Goal: Transaction & Acquisition: Obtain resource

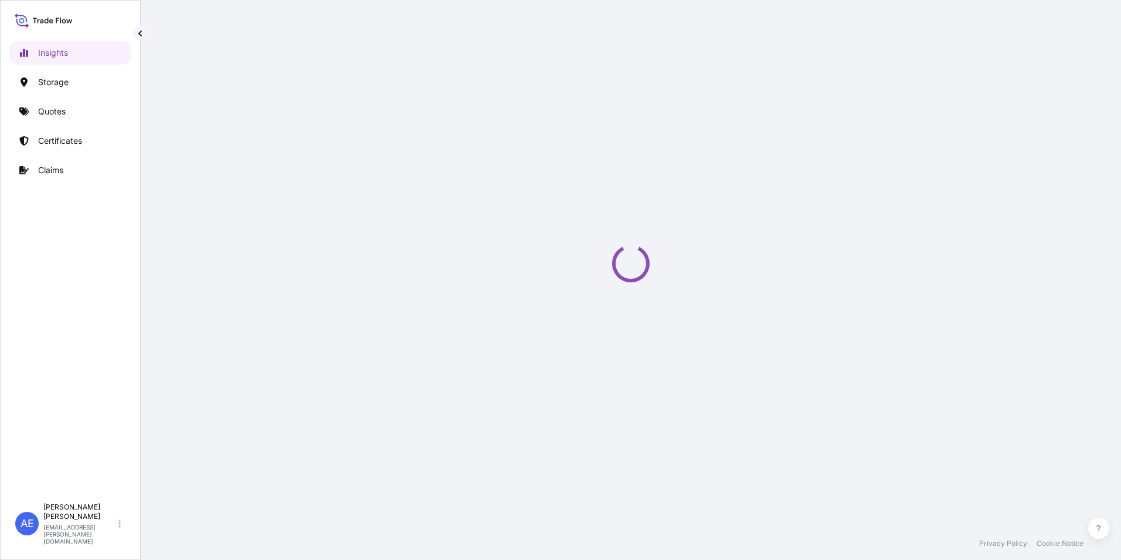
select select "2025"
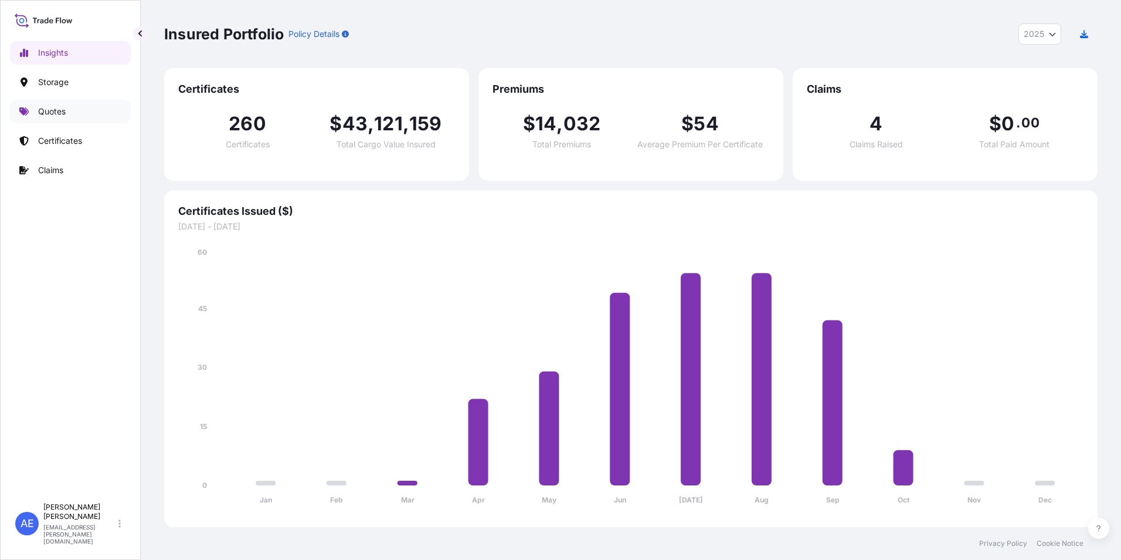
click at [35, 115] on link "Quotes" at bounding box center [70, 111] width 121 height 23
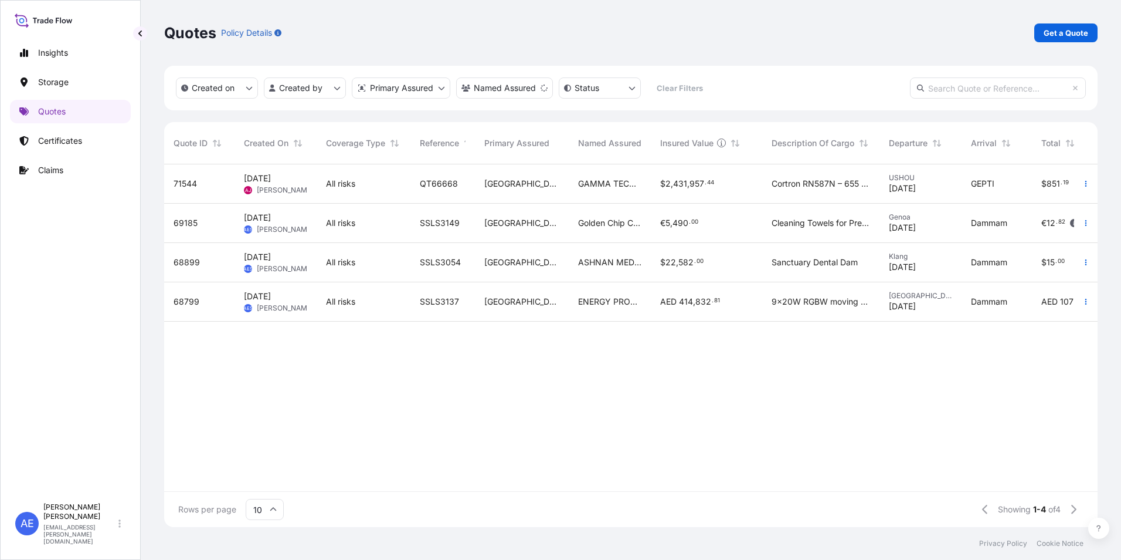
scroll to position [360, 925]
click at [1069, 38] on p "Get a Quote" at bounding box center [1066, 33] width 45 height 12
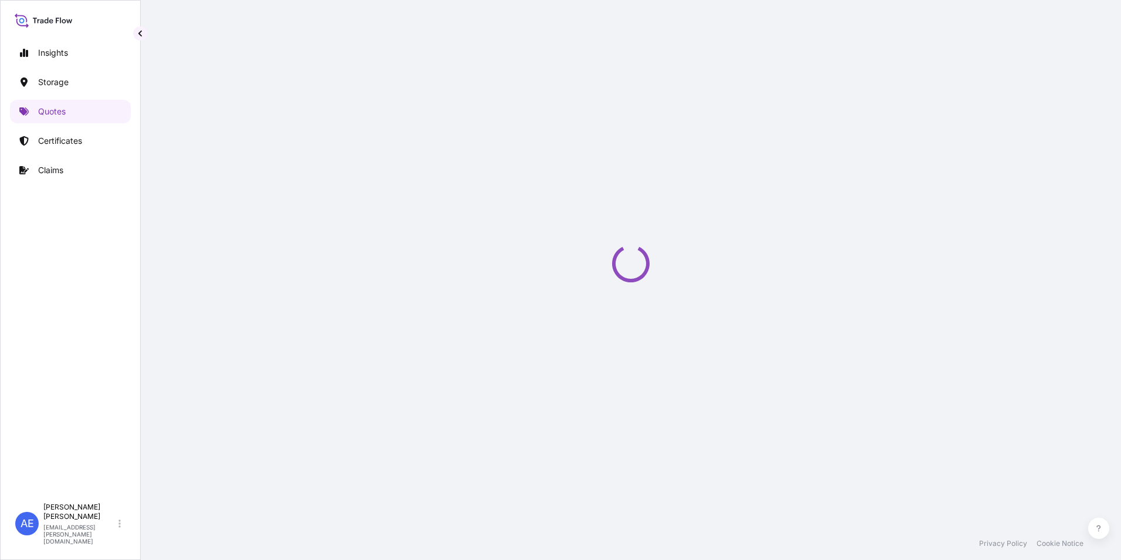
select select "Water"
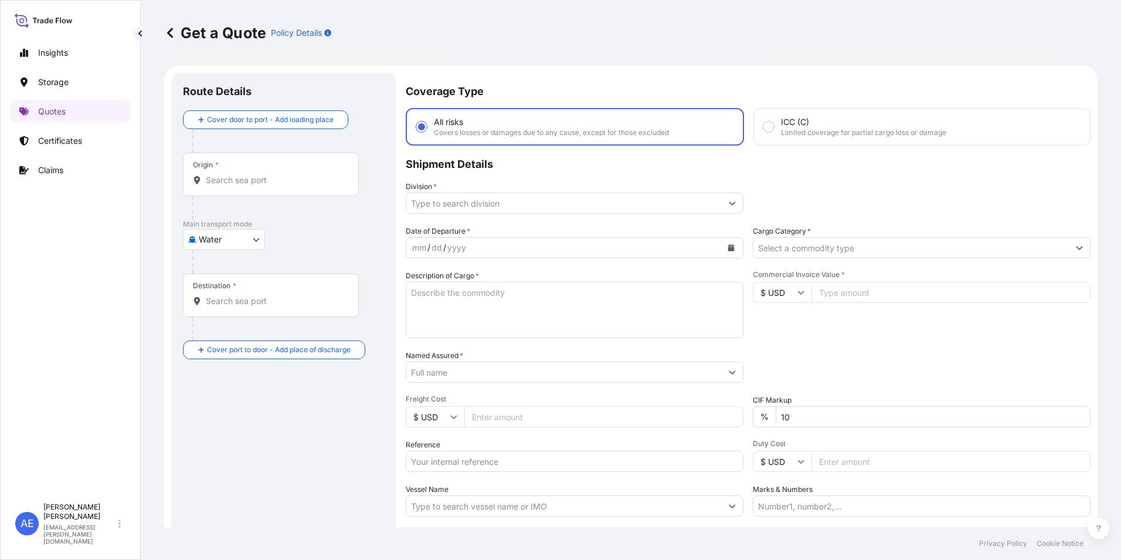
scroll to position [19, 0]
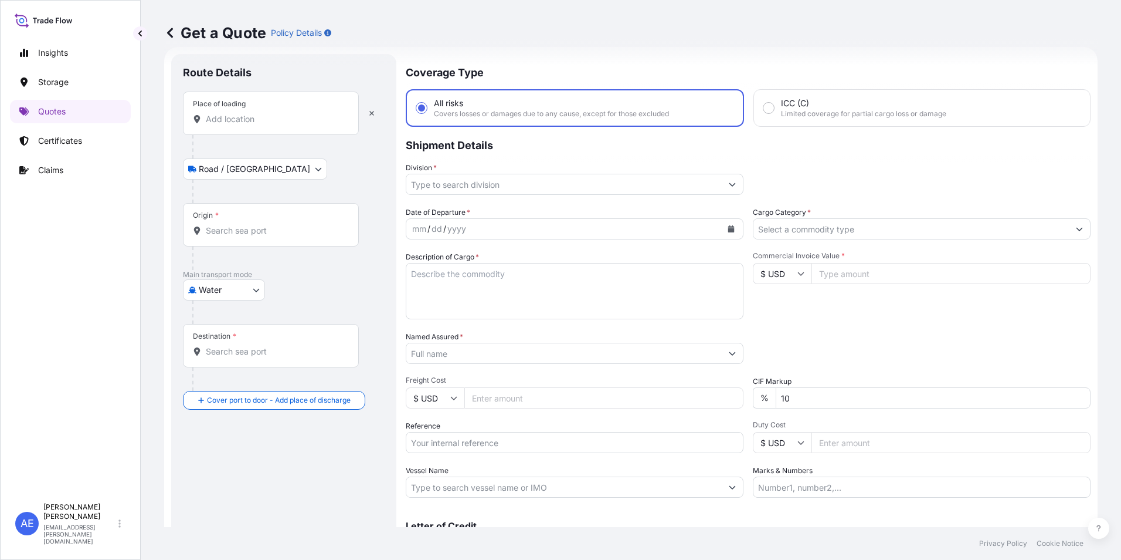
click at [249, 111] on div "Place of loading" at bounding box center [271, 112] width 176 height 43
click at [249, 113] on input "Place of loading" at bounding box center [275, 119] width 138 height 12
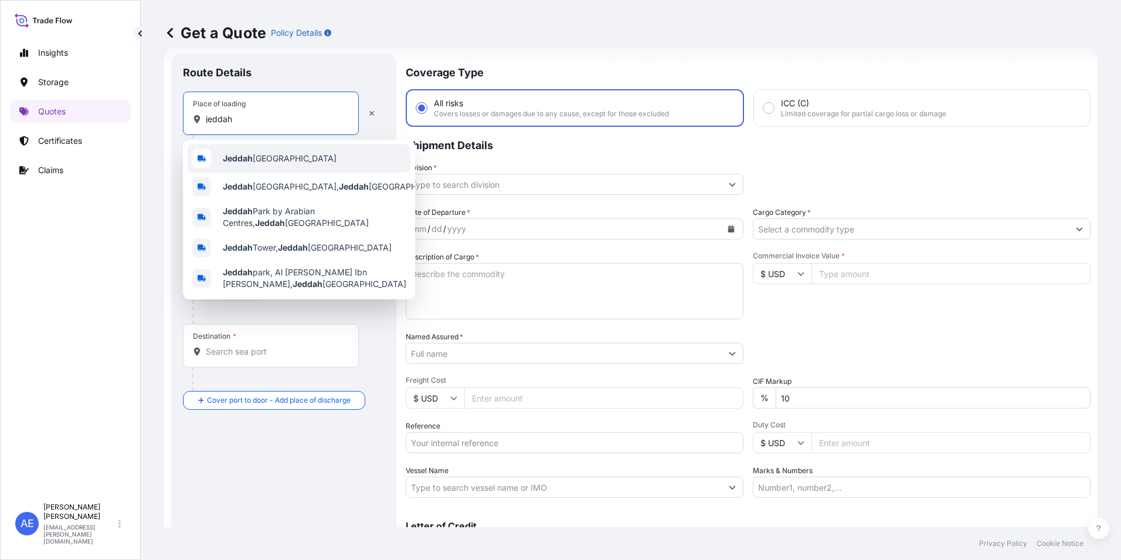
click at [256, 151] on div "Jeddah Saudi Arabia" at bounding box center [299, 158] width 223 height 28
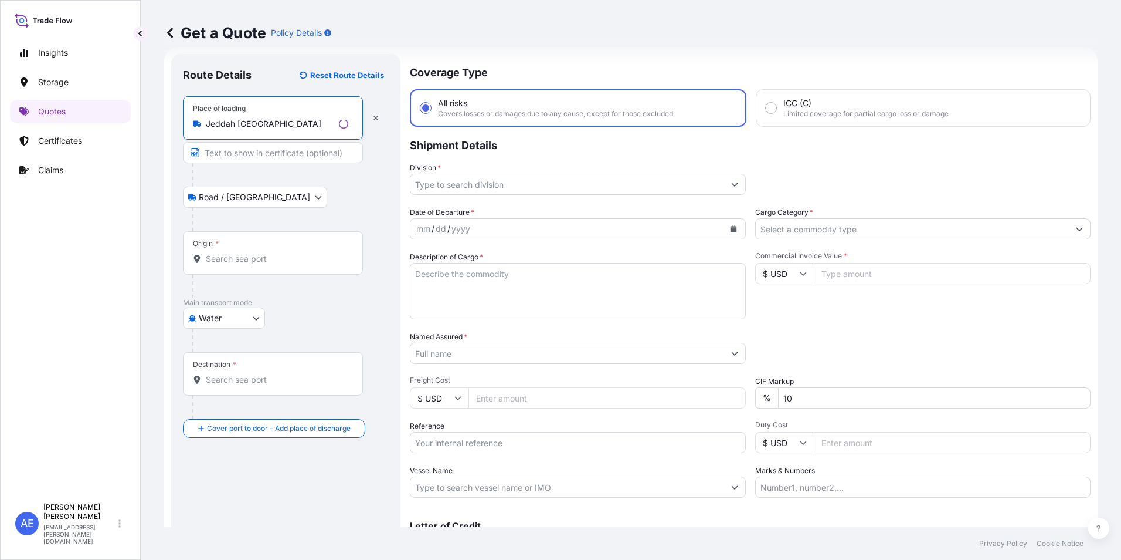
type input "Jeddah Saudi Arabia"
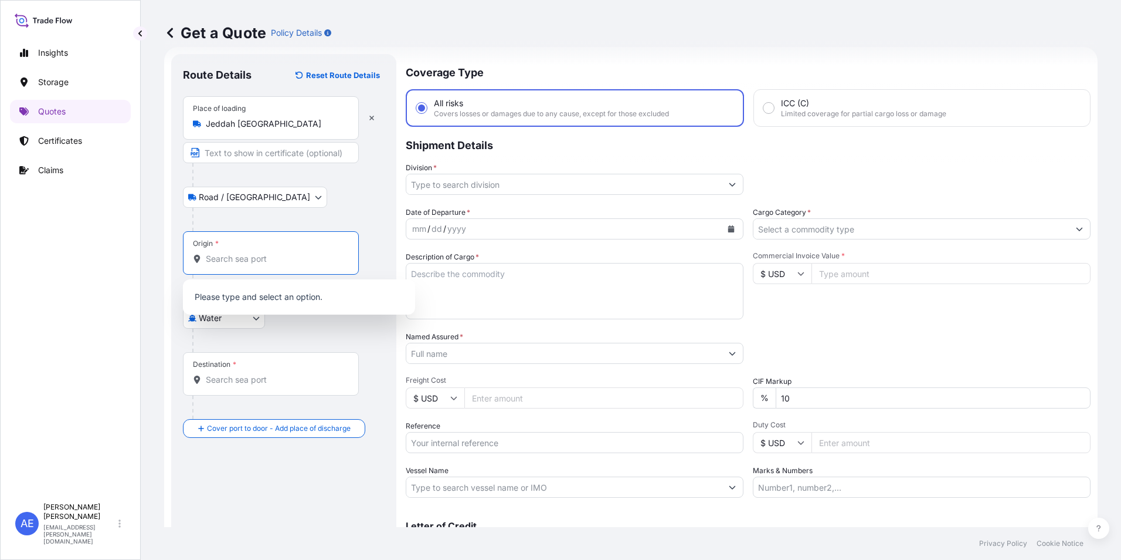
click at [236, 257] on input "Origin *" at bounding box center [275, 259] width 138 height 12
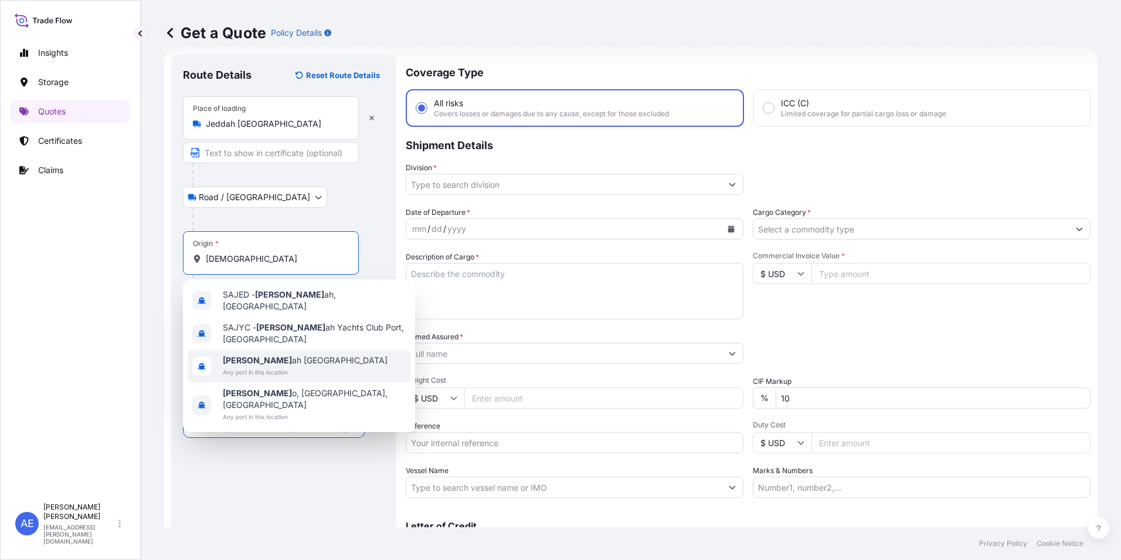
click at [266, 360] on span "Jedd ah Saudi Arabia" at bounding box center [305, 360] width 165 height 12
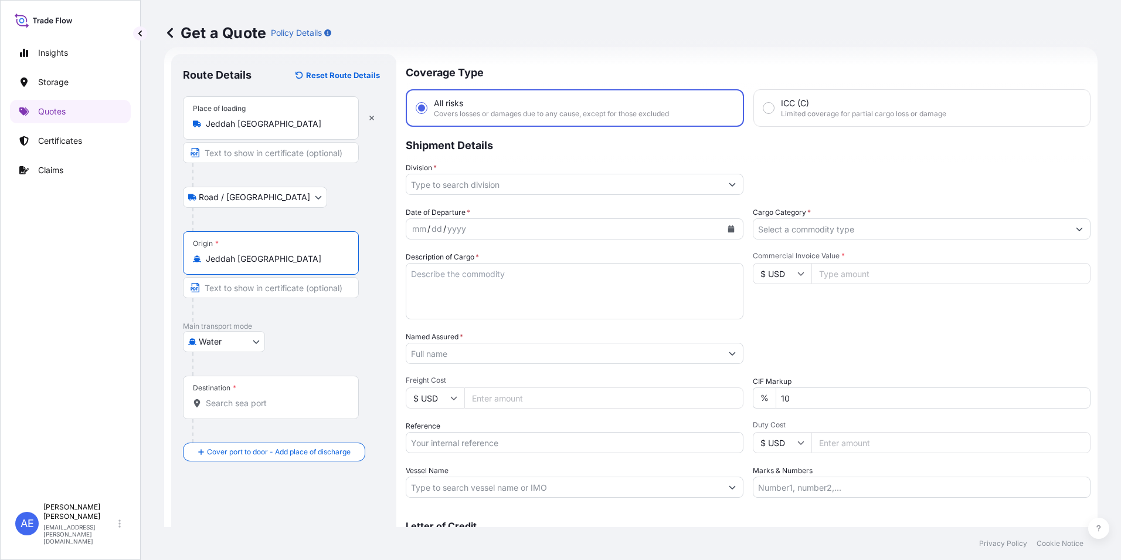
type input "Jeddah Saudi Arabia"
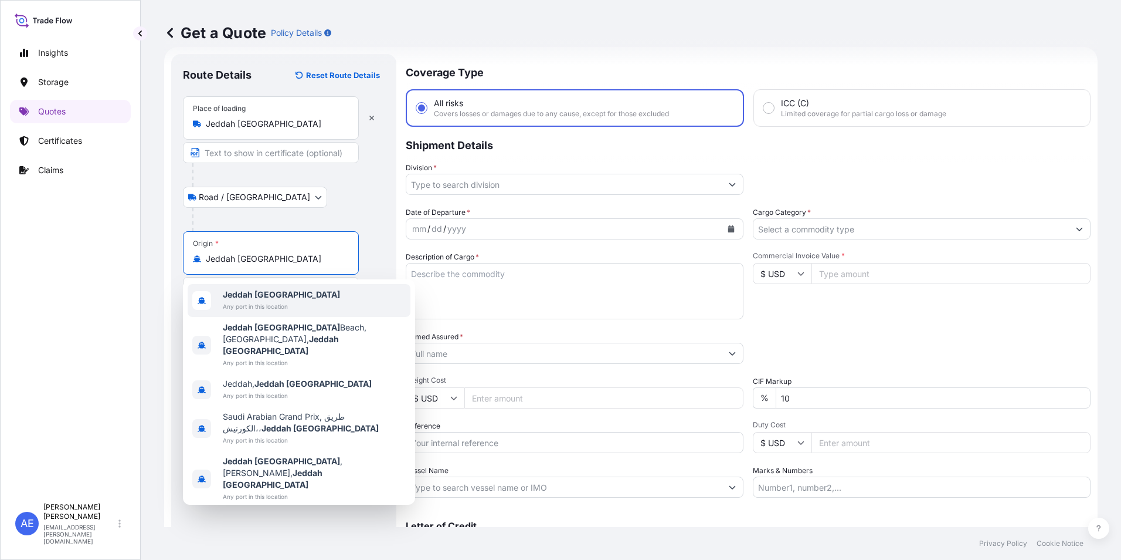
click at [275, 297] on b "Jeddah Saudi Arabia" at bounding box center [281, 294] width 117 height 10
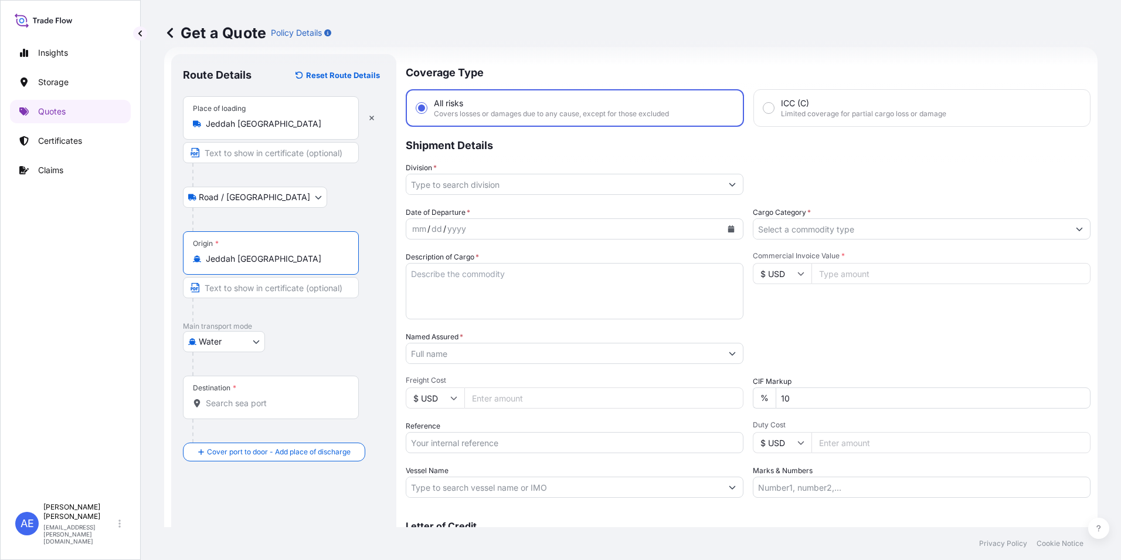
click at [255, 392] on div "Destination *" at bounding box center [271, 396] width 176 height 43
click at [255, 397] on input "Destination *" at bounding box center [275, 403] width 138 height 12
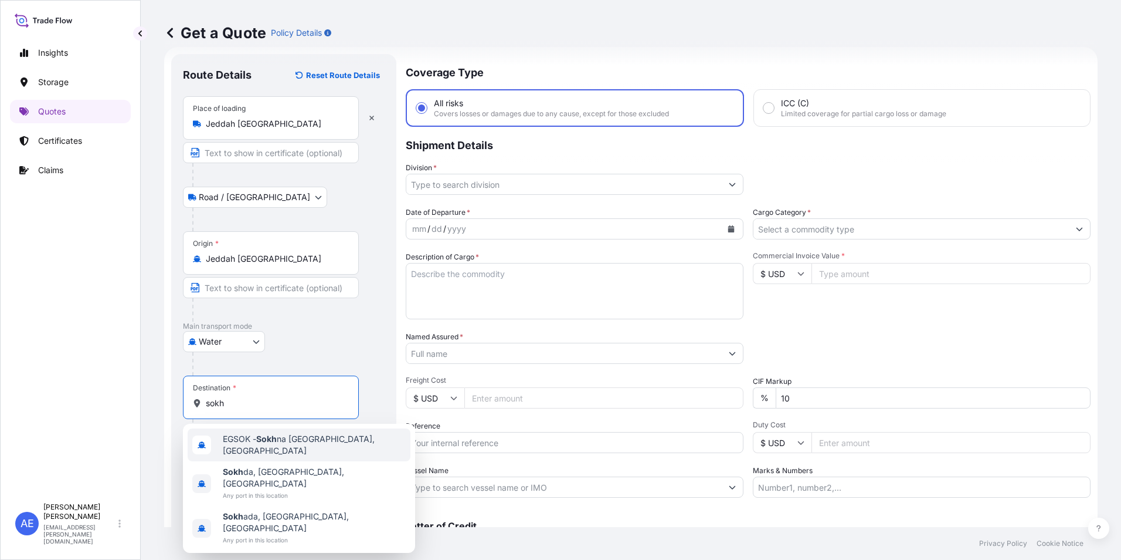
click at [249, 439] on span "EGSOK - Sokh na Port, Egypt" at bounding box center [314, 444] width 183 height 23
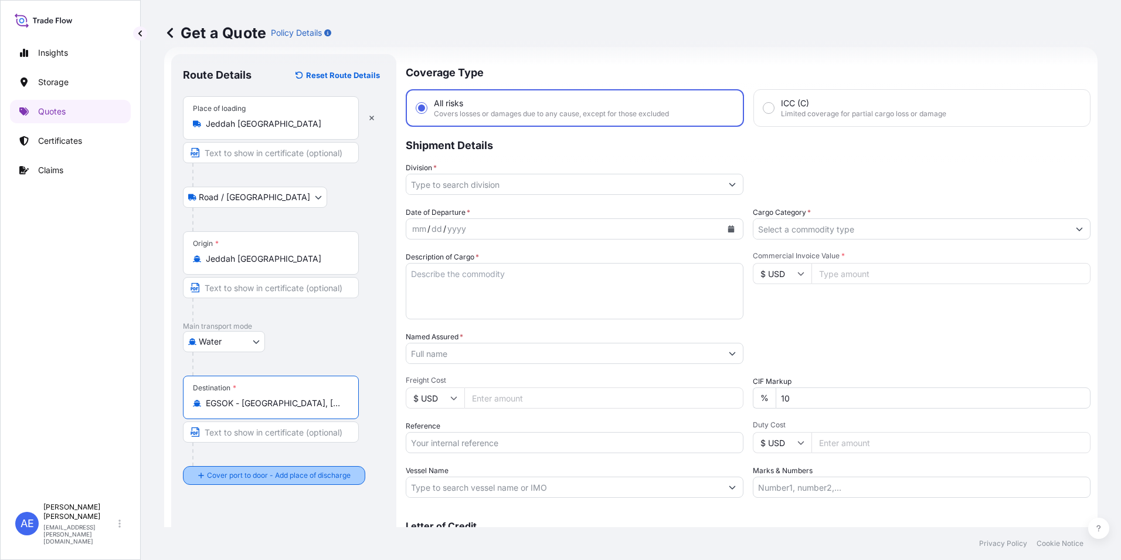
type input "EGSOK - Sokhna Port, Egypt"
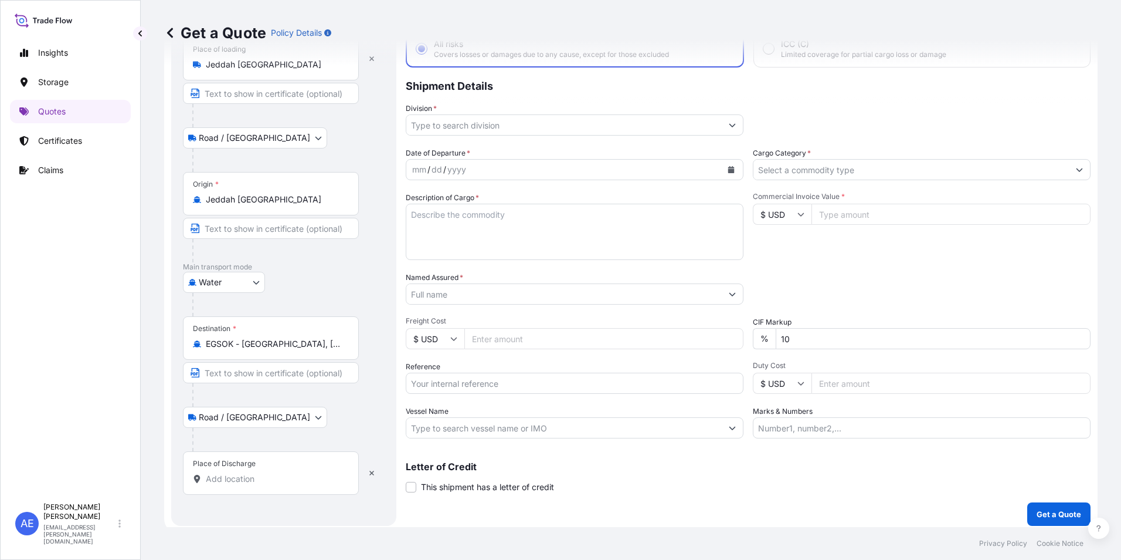
scroll to position [84, 0]
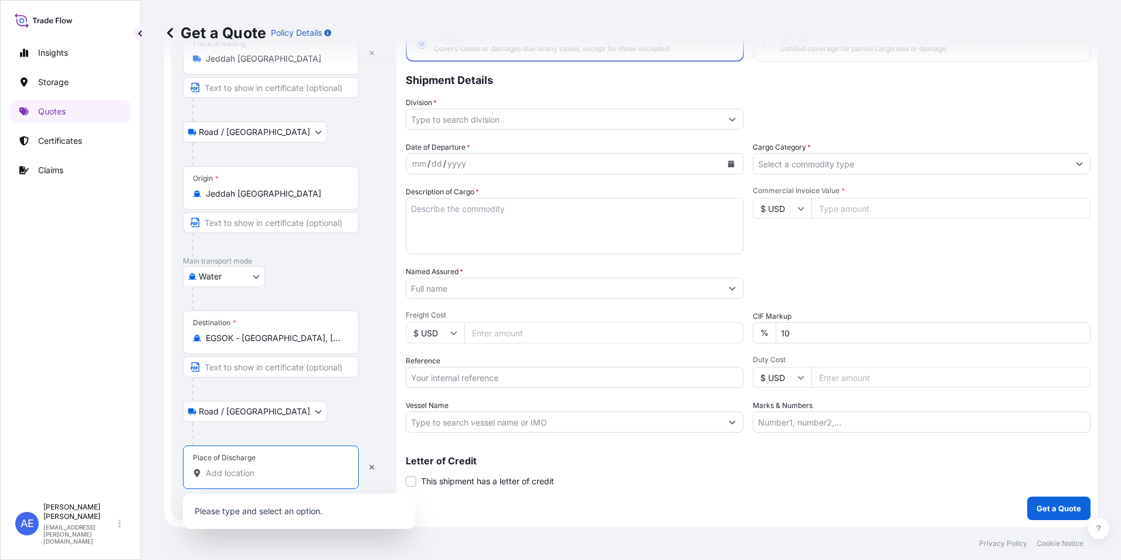
click at [248, 472] on input "Place of Discharge" at bounding box center [275, 473] width 138 height 12
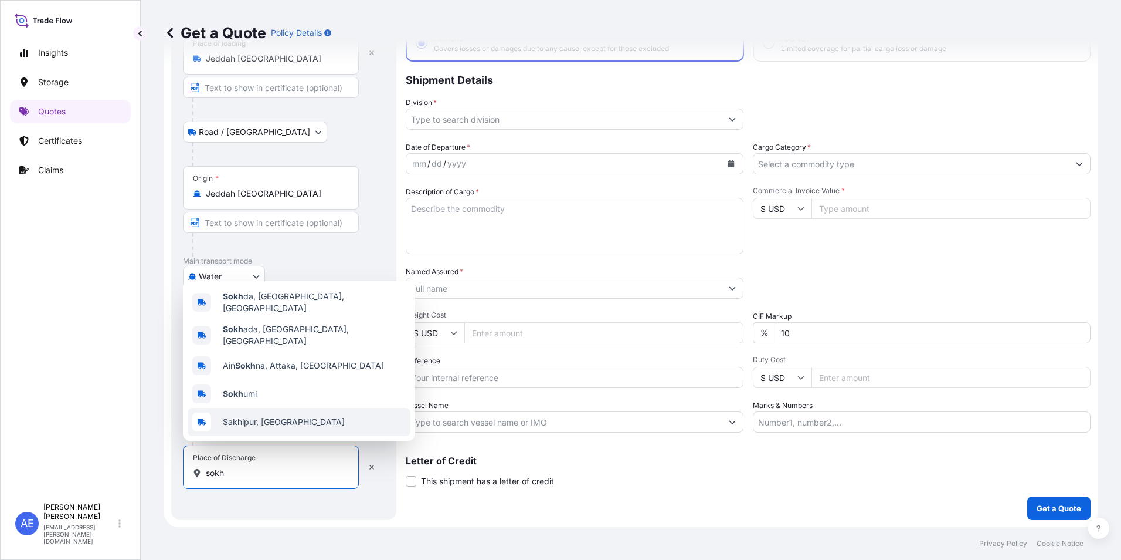
type input "sokh"
click at [229, 479] on div "Place of Discharge sokh" at bounding box center [271, 466] width 176 height 43
click at [229, 479] on input "sokh" at bounding box center [275, 473] width 138 height 12
click at [232, 473] on input "sokh" at bounding box center [275, 473] width 138 height 12
drag, startPoint x: 232, startPoint y: 473, endPoint x: 147, endPoint y: 471, distance: 85.6
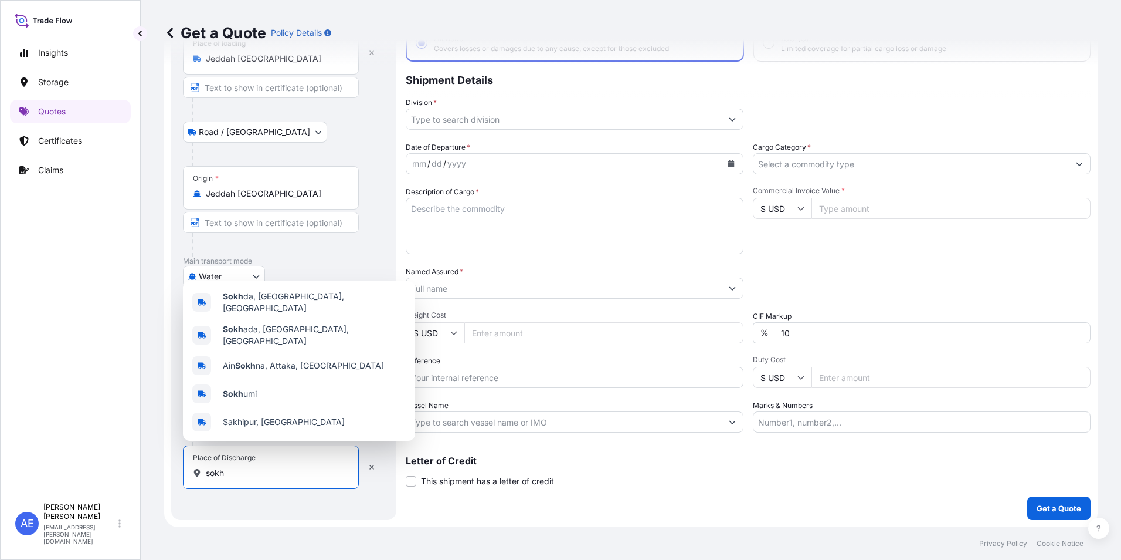
click at [155, 475] on div "Get a Quote Policy Details Route Details Reset Route Details Place of loading J…" at bounding box center [631, 263] width 981 height 527
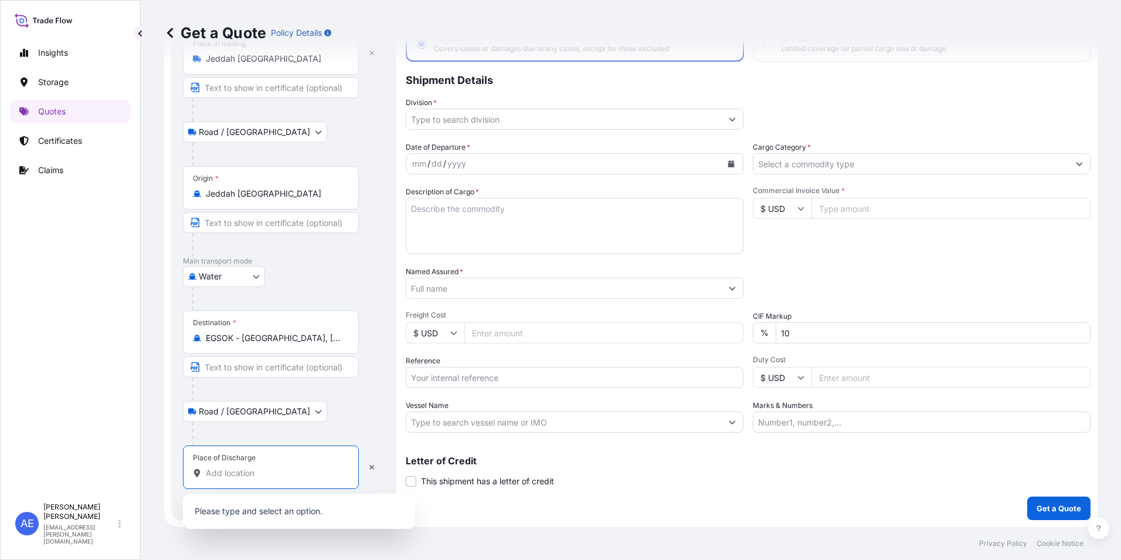
click at [221, 474] on input "Place of Discharge" at bounding box center [275, 473] width 138 height 12
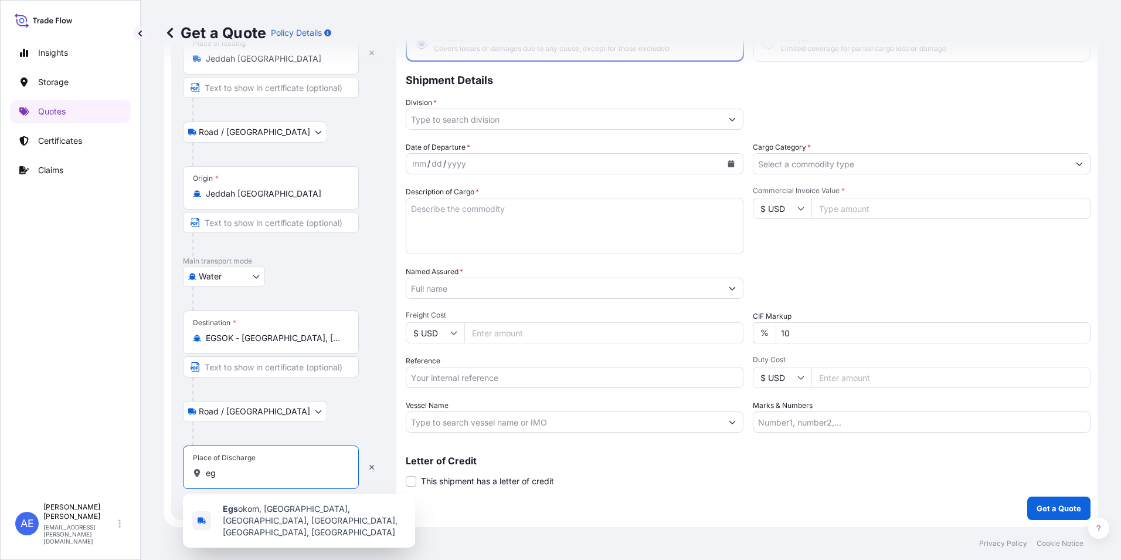
type input "e"
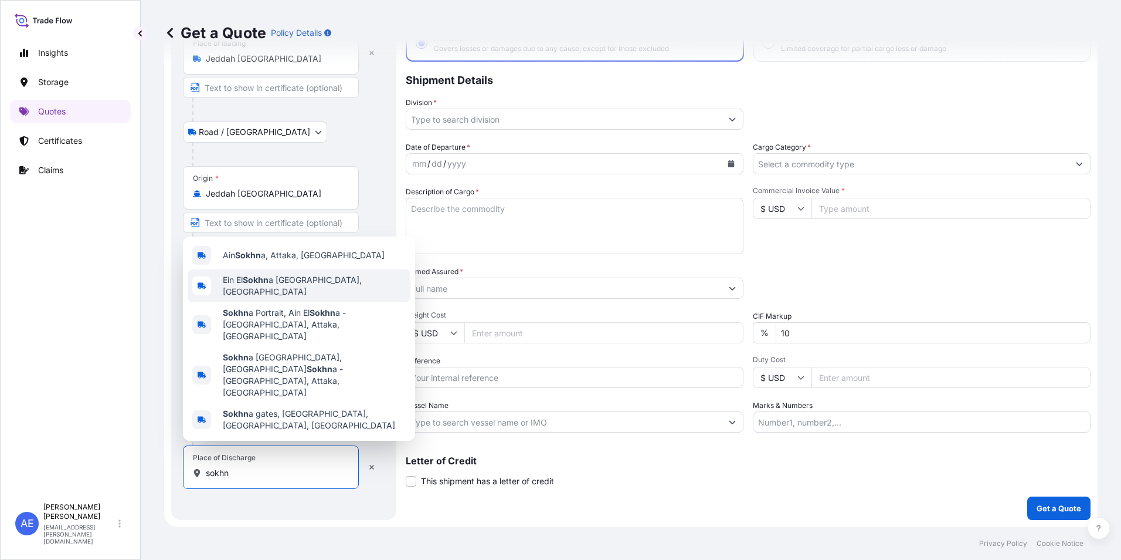
click at [303, 297] on span "Ein El Sokhn a Port, Egypt" at bounding box center [314, 285] width 183 height 23
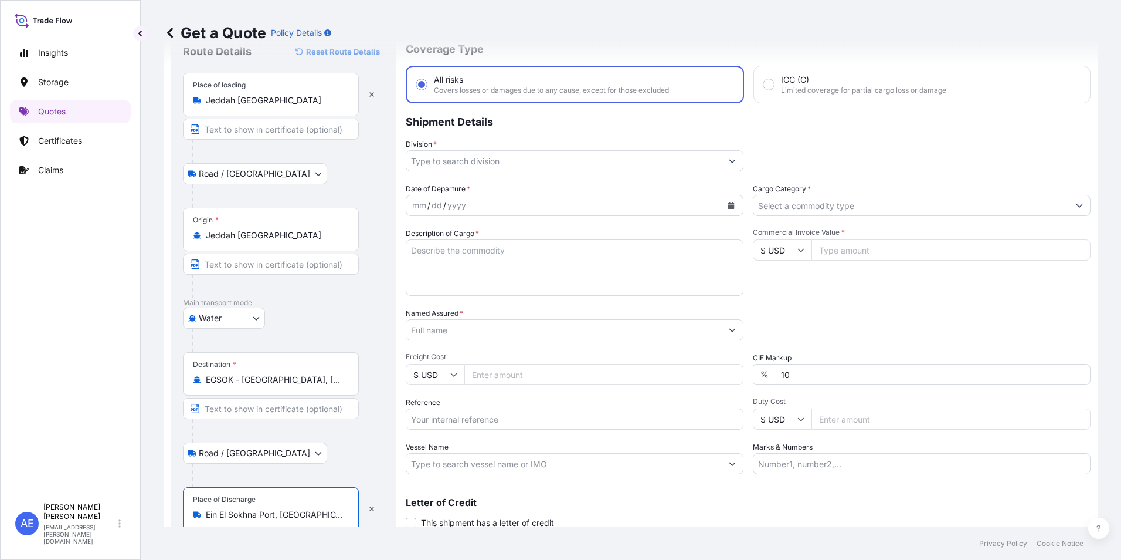
scroll to position [0, 0]
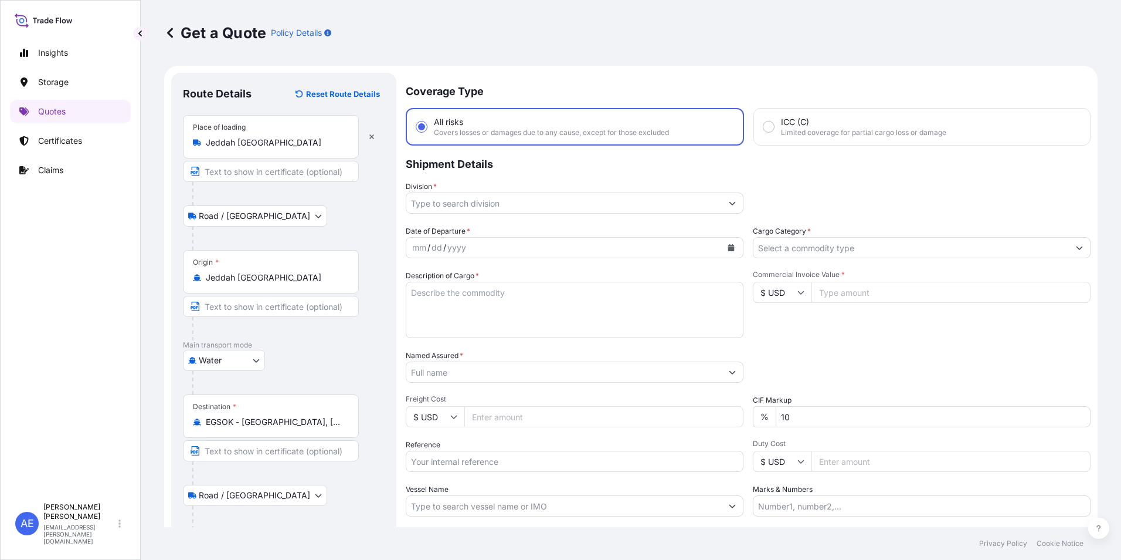
type input "Ein El Sokhna Port, Egypt"
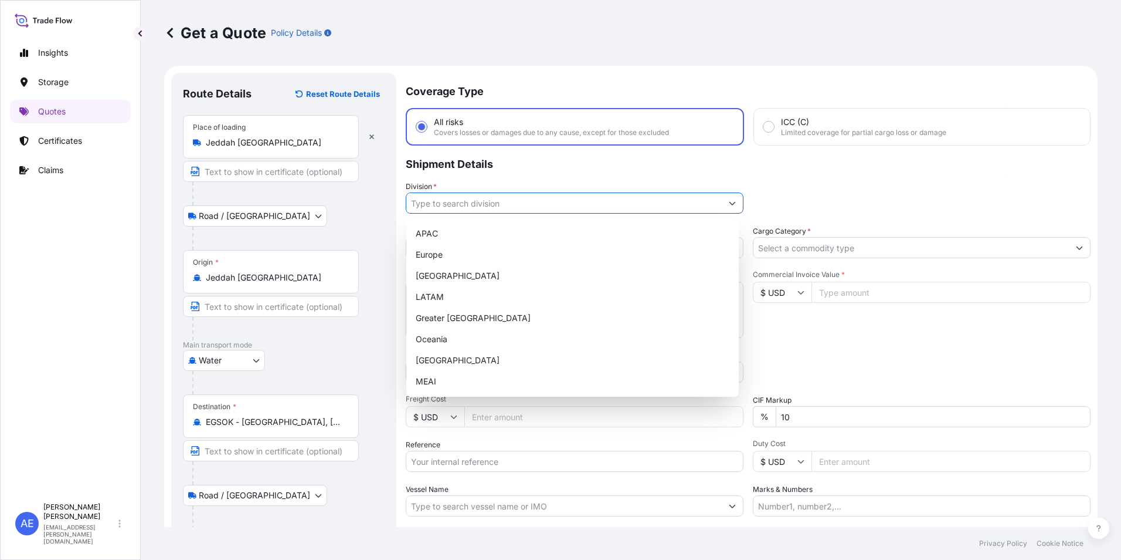
click at [466, 202] on input "Division *" at bounding box center [564, 202] width 316 height 21
click at [443, 373] on div "MEAI" at bounding box center [572, 381] width 323 height 21
click at [442, 368] on div "APAC Europe North America LATAM Greater China Oceania Turkey MEAI" at bounding box center [572, 307] width 323 height 169
click at [734, 201] on button "Show suggestions" at bounding box center [732, 202] width 21 height 21
click at [419, 378] on div "MEAI" at bounding box center [572, 381] width 323 height 21
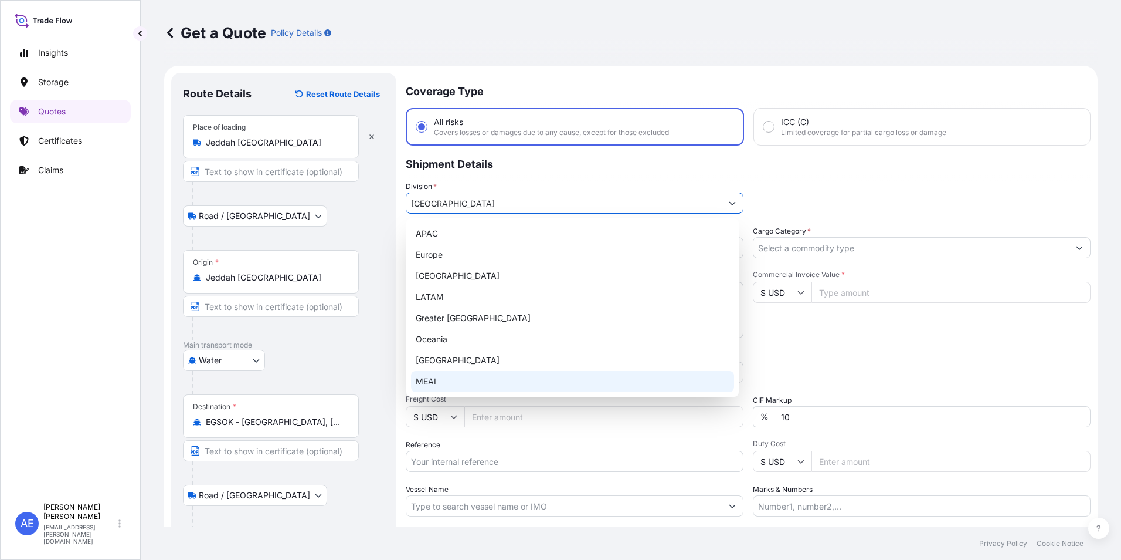
type input "MEAI"
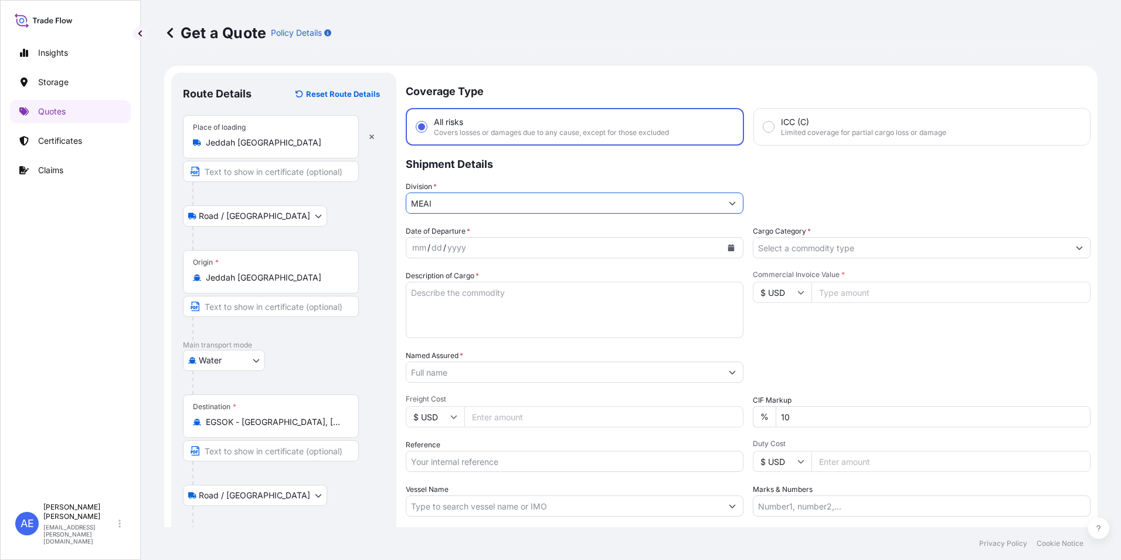
click at [733, 248] on button "Calendar" at bounding box center [731, 247] width 19 height 19
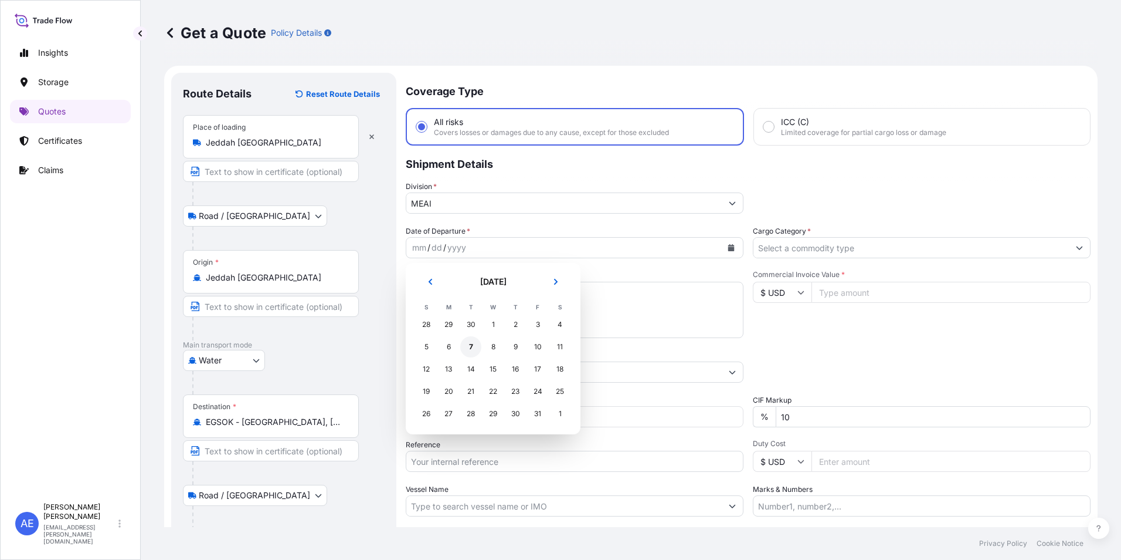
click at [474, 347] on div "7" at bounding box center [470, 346] width 21 height 21
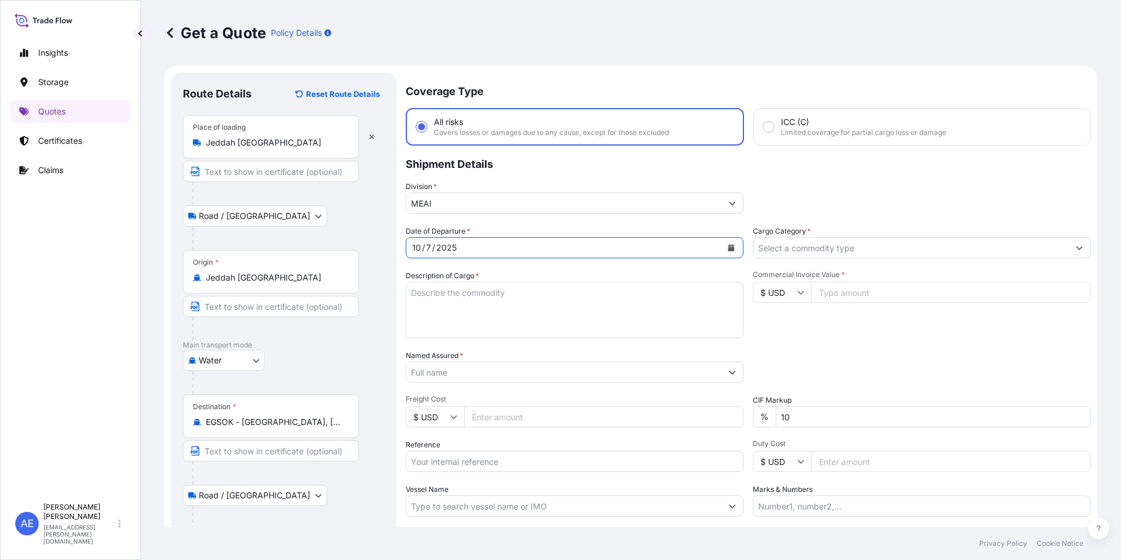
click at [824, 251] on input "Cargo Category *" at bounding box center [912, 247] width 316 height 21
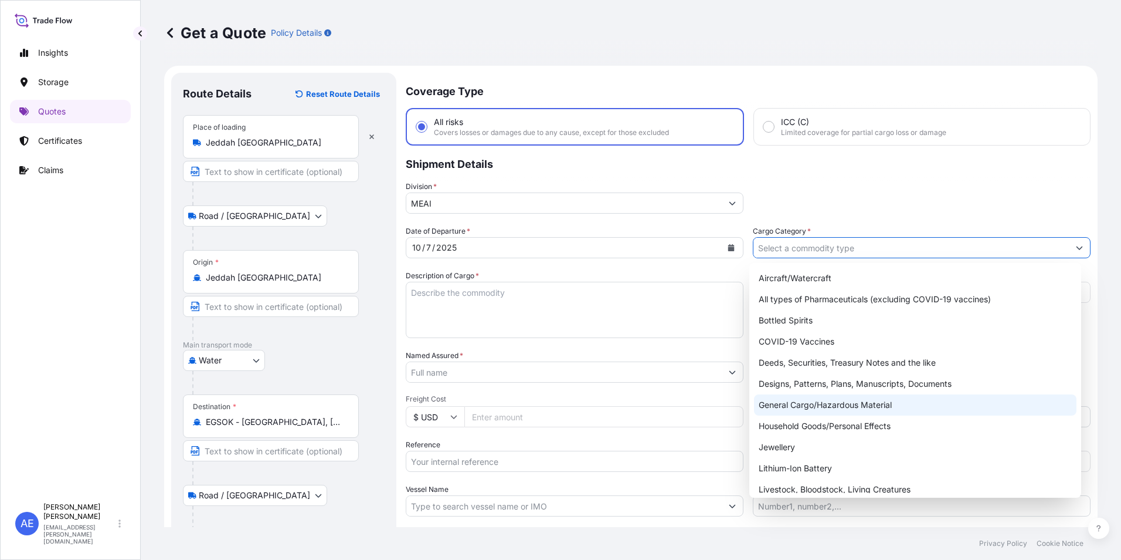
click at [868, 413] on div "General Cargo/Hazardous Material" at bounding box center [915, 404] width 323 height 21
type input "General Cargo/Hazardous Material"
click at [855, 403] on div "General Cargo/Hazardous Material" at bounding box center [915, 404] width 323 height 21
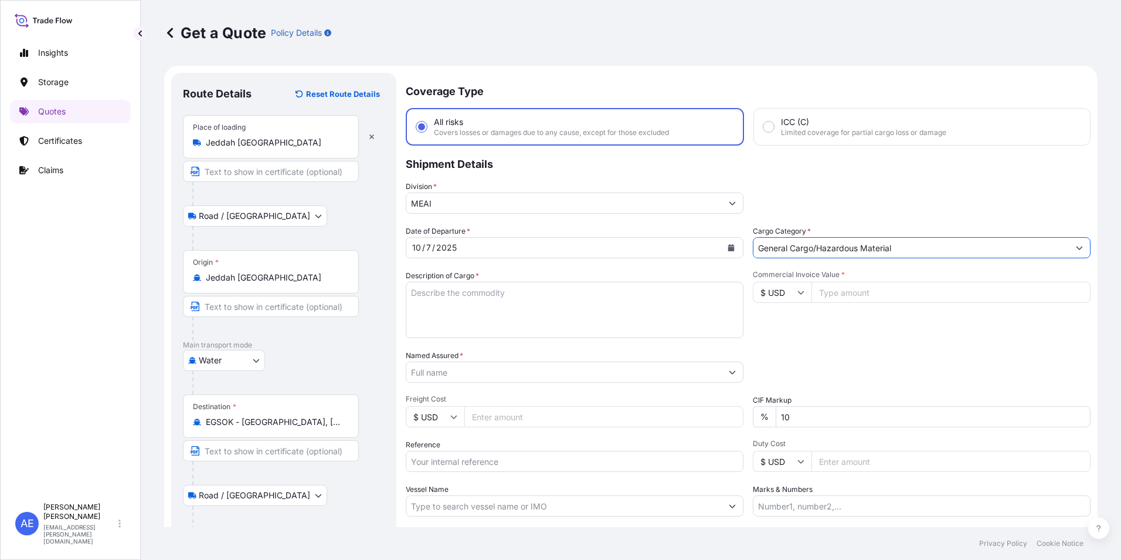
click at [842, 297] on input "Commercial Invoice Value *" at bounding box center [951, 292] width 279 height 21
paste input "81370.13"
type input "81370.13"
drag, startPoint x: 826, startPoint y: 421, endPoint x: 418, endPoint y: 435, distance: 408.5
click at [494, 450] on div "Date of Departure * 10 / 7 / 2025 Cargo Category * General Cargo/Hazardous Mate…" at bounding box center [748, 370] width 685 height 291
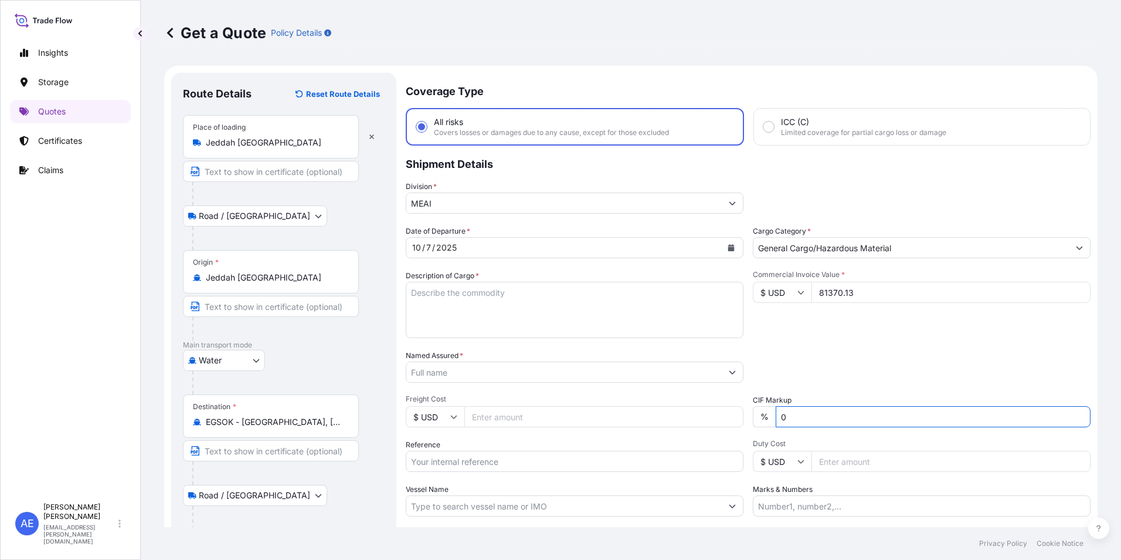
type input "0"
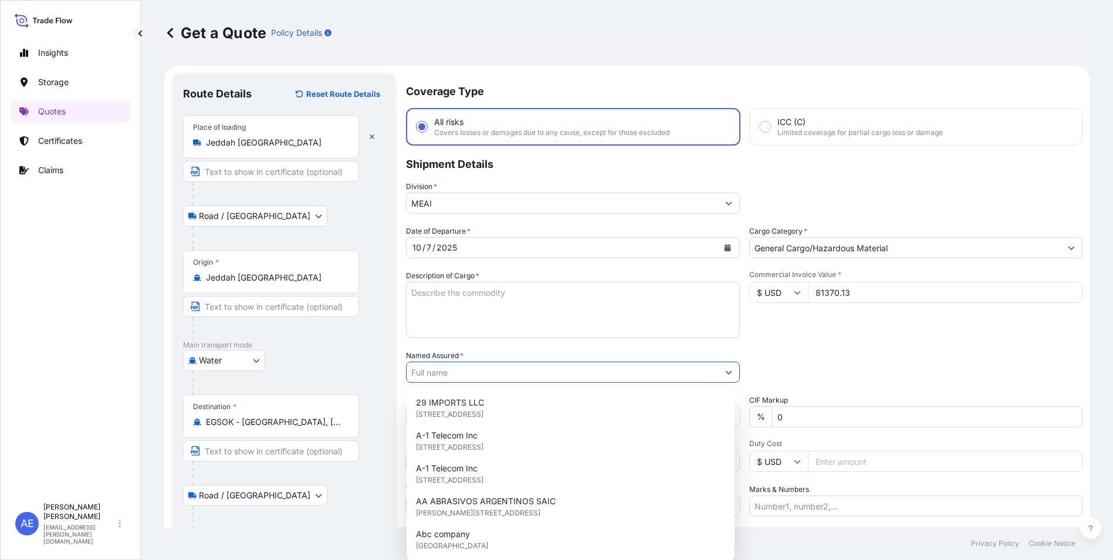
click at [476, 364] on input "Named Assured *" at bounding box center [561, 371] width 311 height 21
paste input "AL OBEIKAN AGC FOR GLASS LLC"
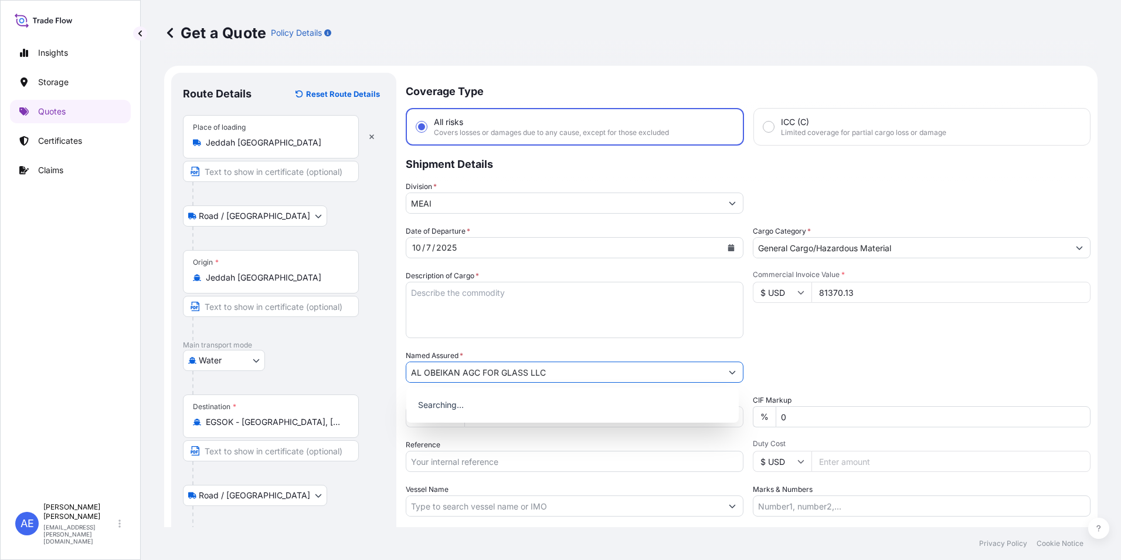
type input "AL OBEIKAN AGC FOR GLASS LLC"
drag, startPoint x: 483, startPoint y: 313, endPoint x: 514, endPoint y: 378, distance: 71.9
click at [483, 313] on textarea "Description of Cargo *" at bounding box center [575, 310] width 338 height 56
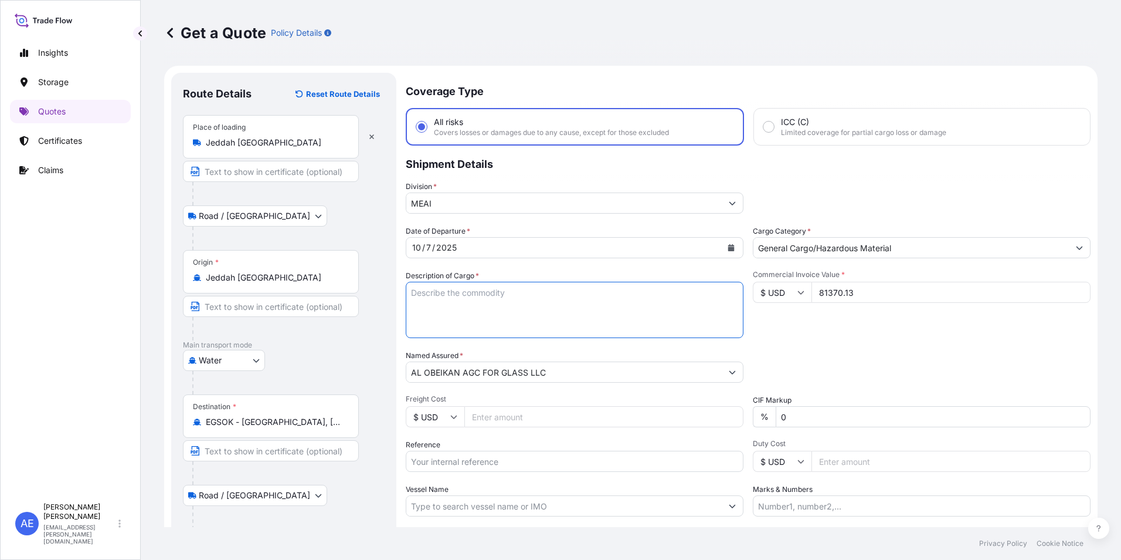
click at [483, 312] on textarea "Description of Cargo *" at bounding box center [575, 310] width 338 height 56
paste textarea "CLEAR GLASS"
type textarea "CLEAR GLASS"
click at [488, 465] on input "Reference" at bounding box center [575, 460] width 338 height 21
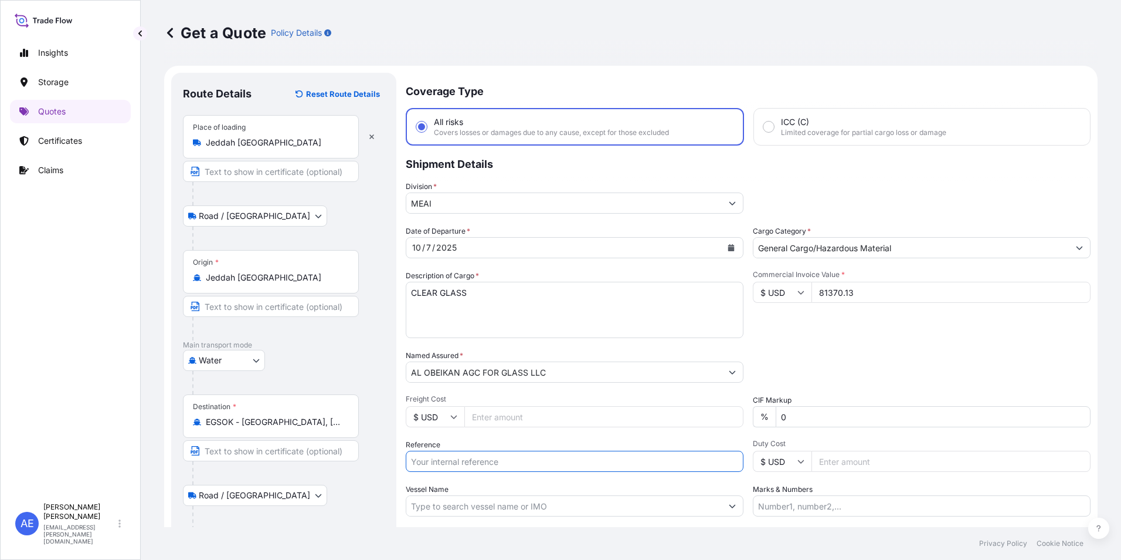
paste input "ACID:3819825802025090012 SSLS3389"
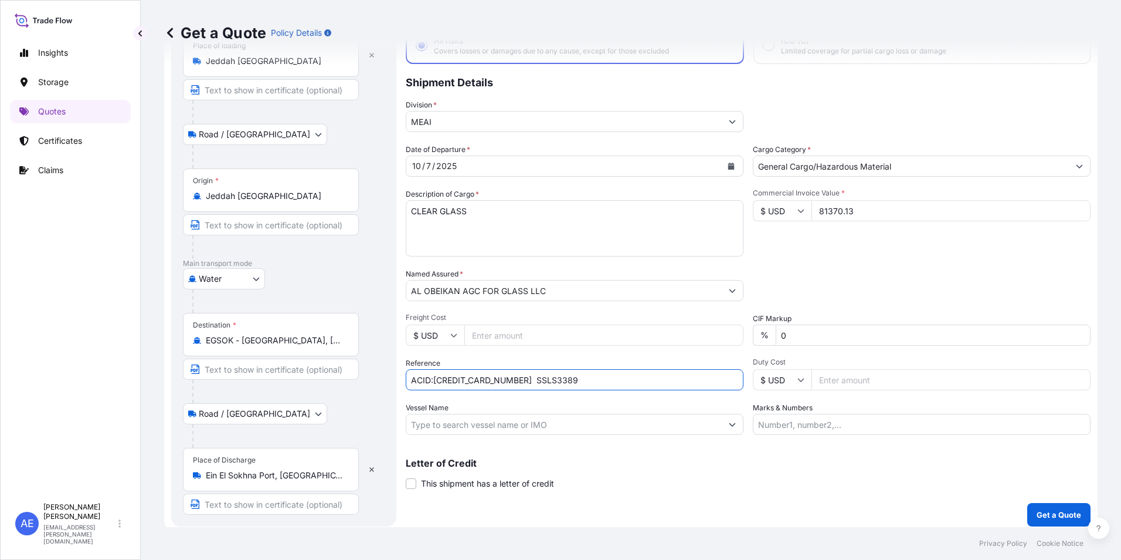
scroll to position [88, 0]
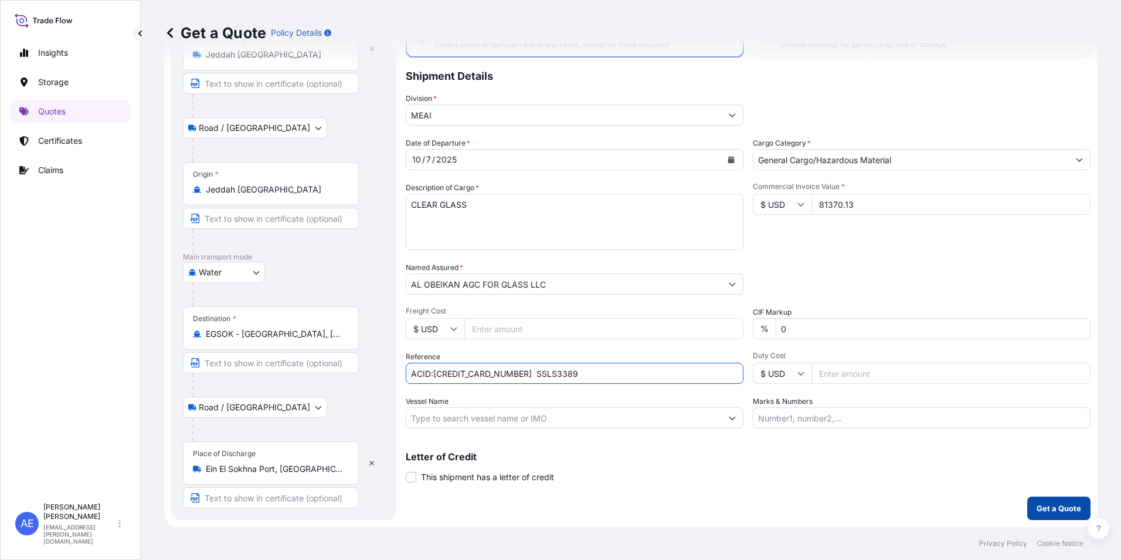
type input "ACID:3819825802025090012 SSLS3389"
click at [1028, 513] on button "Get a Quote" at bounding box center [1059, 507] width 63 height 23
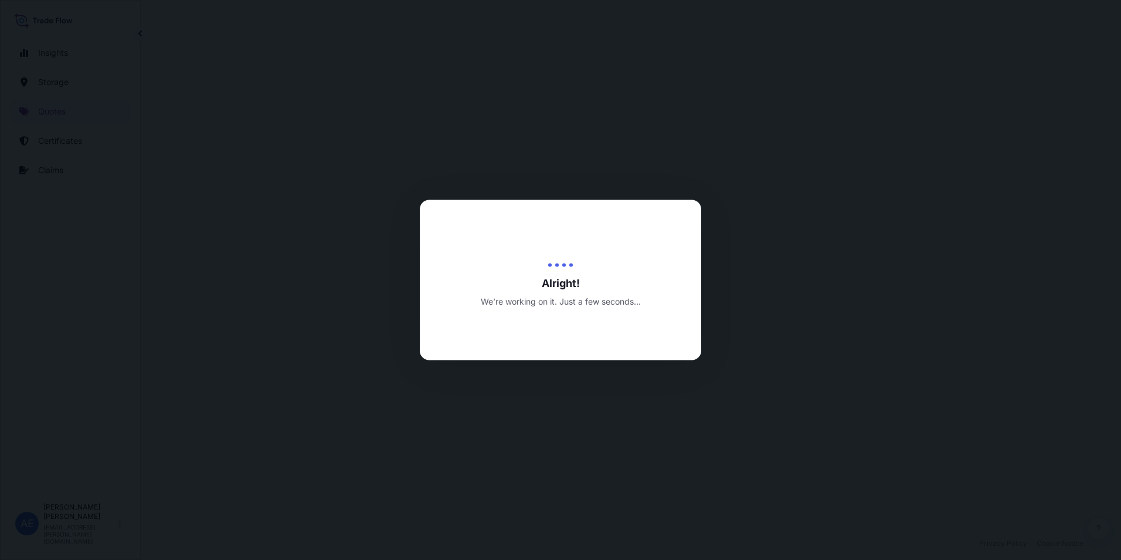
select select "Road / Inland"
select select "Water"
select select "Road / Inland"
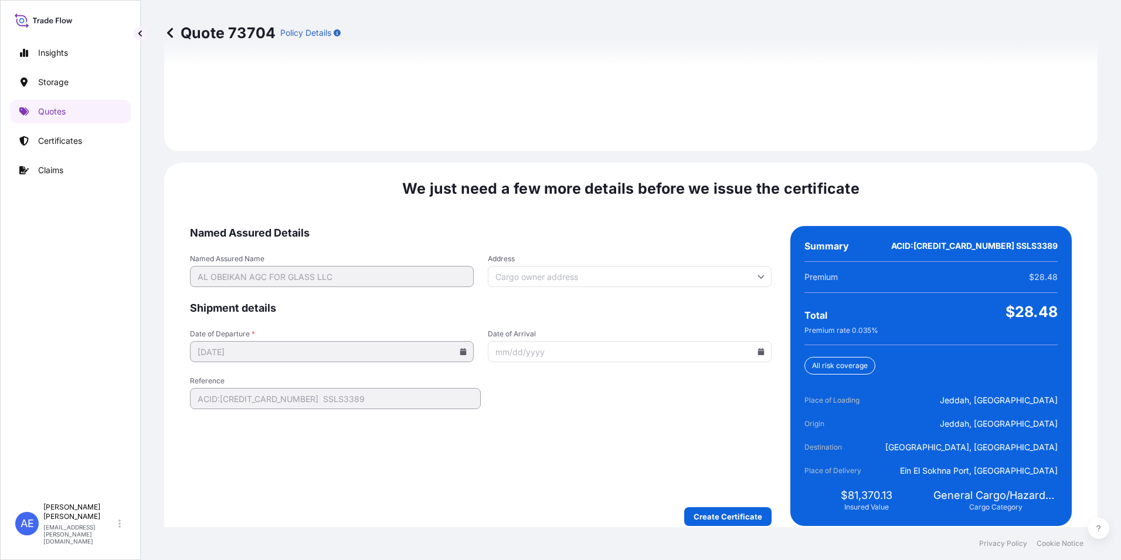
scroll to position [1745, 0]
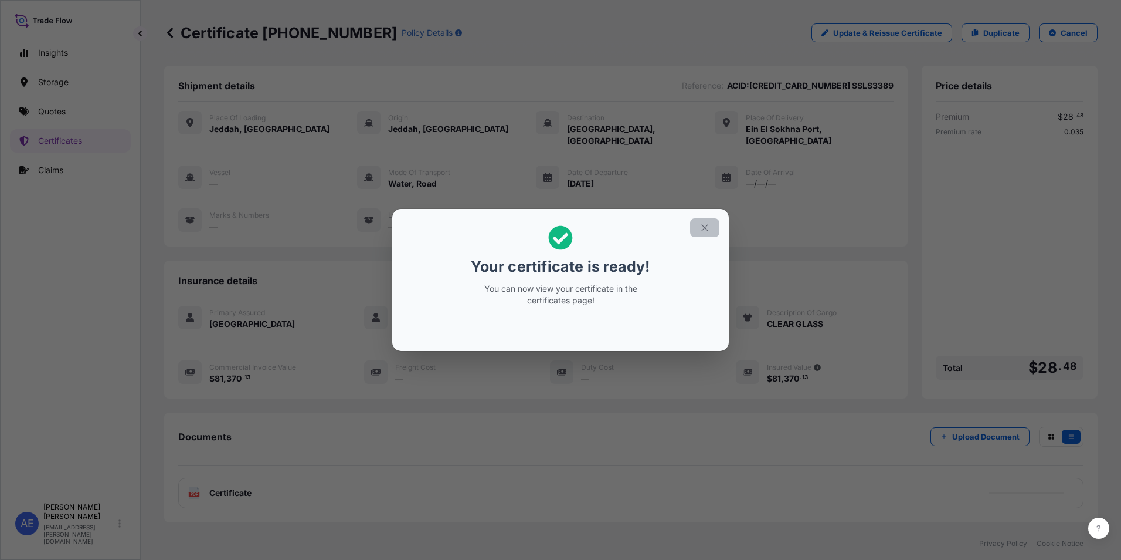
click at [707, 228] on icon "button" at bounding box center [705, 227] width 11 height 11
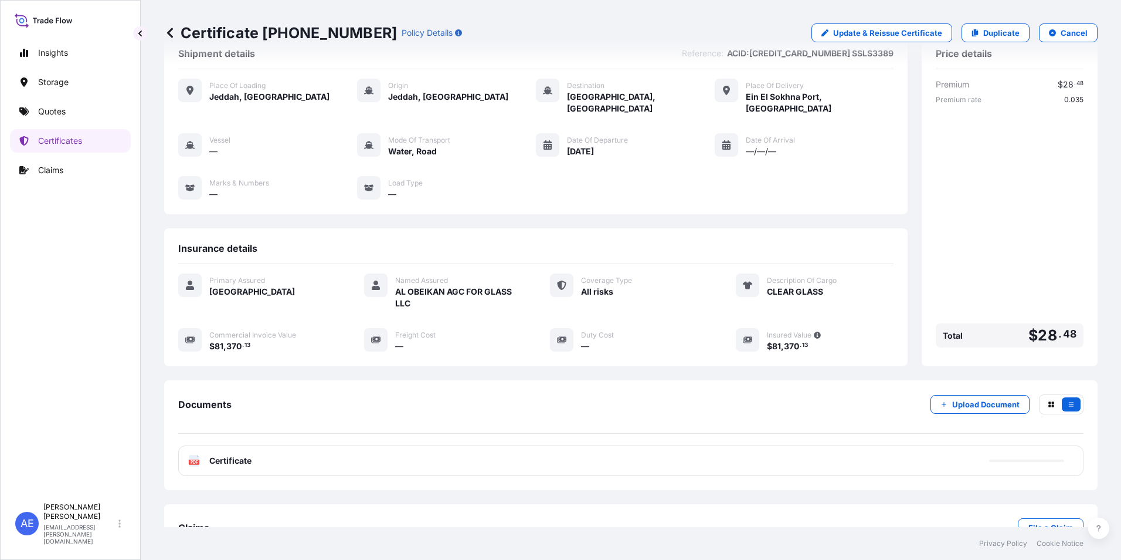
scroll to position [57, 0]
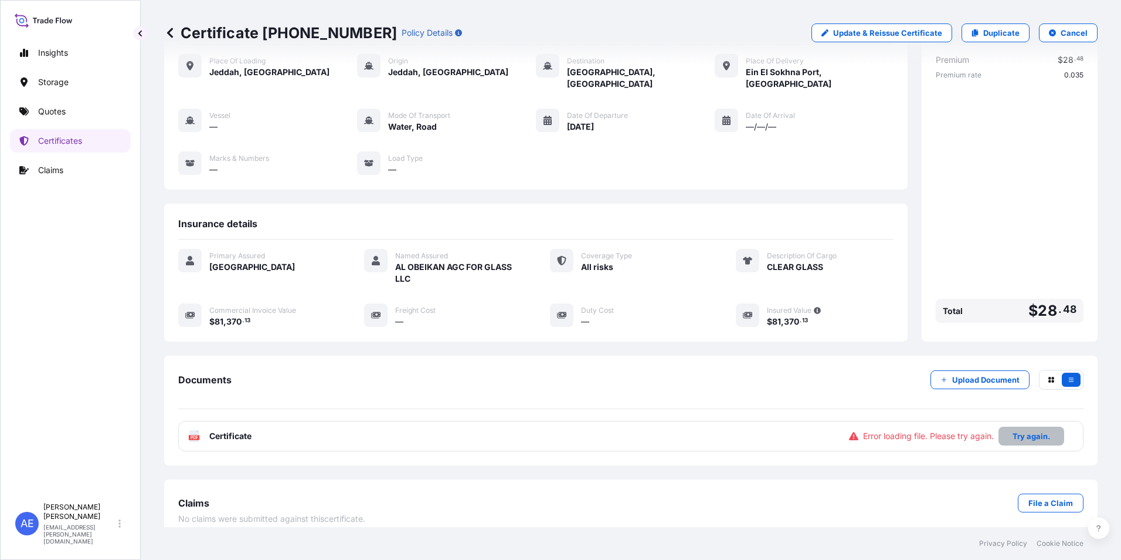
click at [1025, 430] on p "Try again." at bounding box center [1032, 436] width 38 height 12
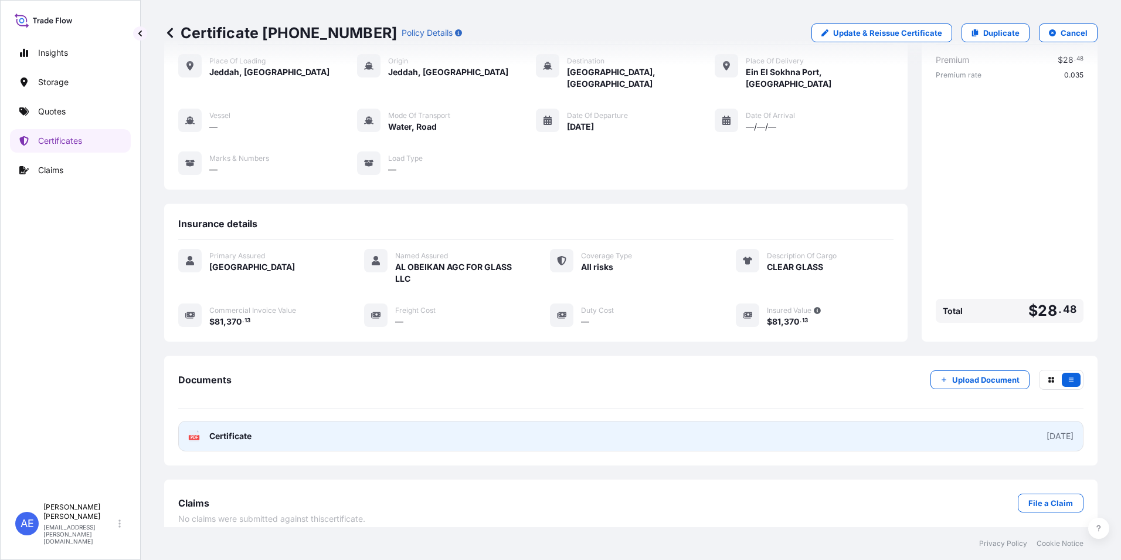
click at [417, 432] on link "PDF Certificate 2025-10-07" at bounding box center [631, 436] width 906 height 30
